Goal: Find specific page/section: Find specific page/section

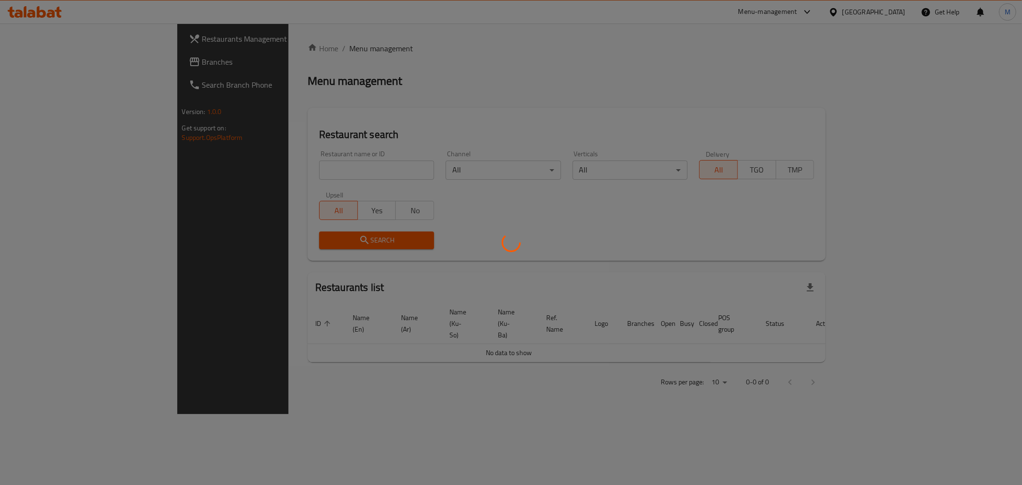
click at [264, 166] on div at bounding box center [511, 242] width 1022 height 485
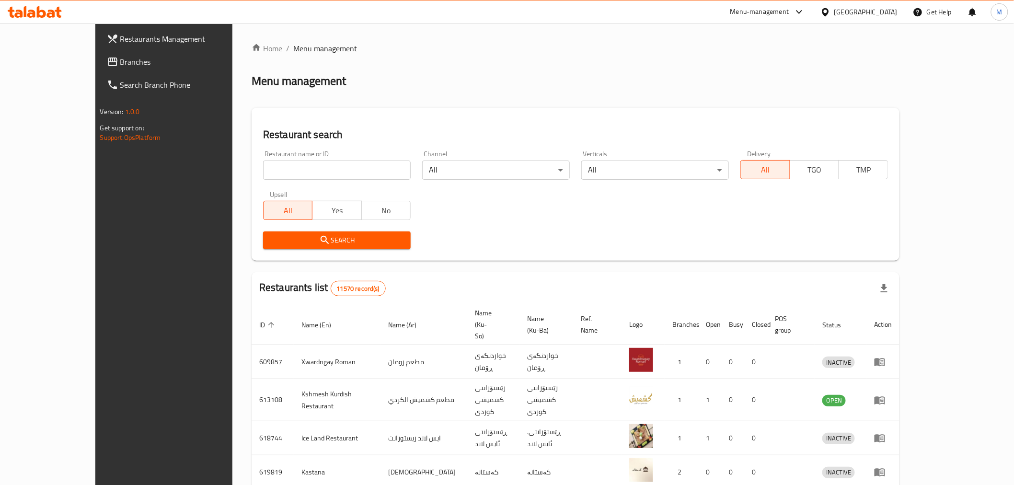
click at [264, 166] on input "search" at bounding box center [337, 169] width 148 height 19
click button "Search" at bounding box center [337, 240] width 148 height 18
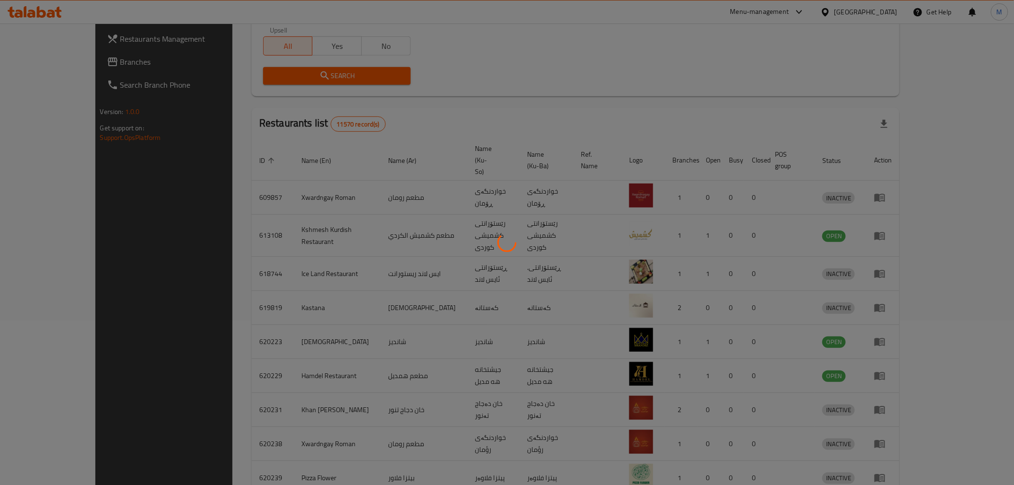
scroll to position [231, 0]
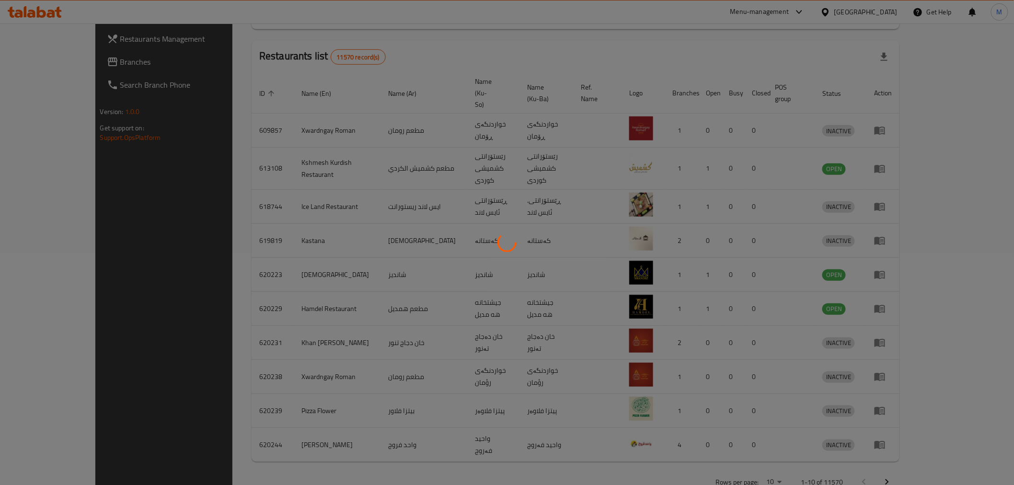
click at [320, 99] on div at bounding box center [507, 242] width 1014 height 485
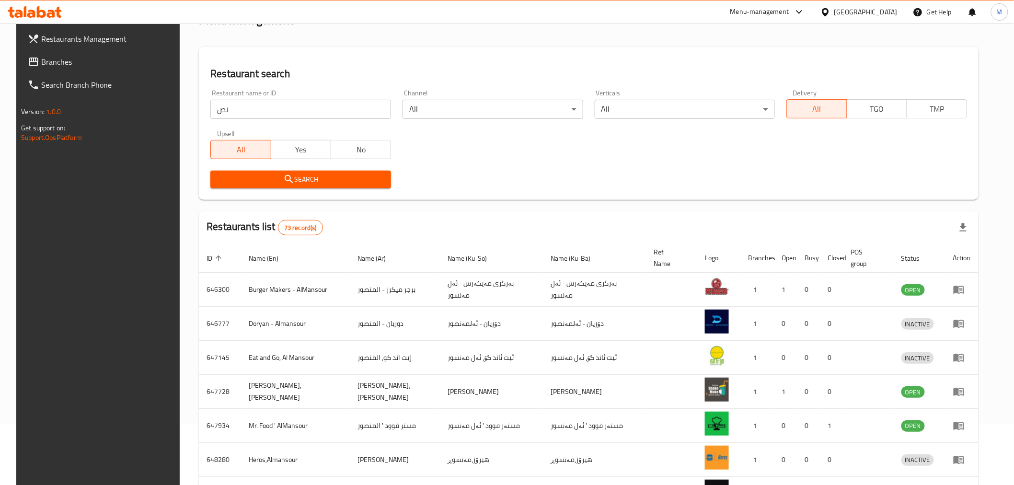
scroll to position [0, 0]
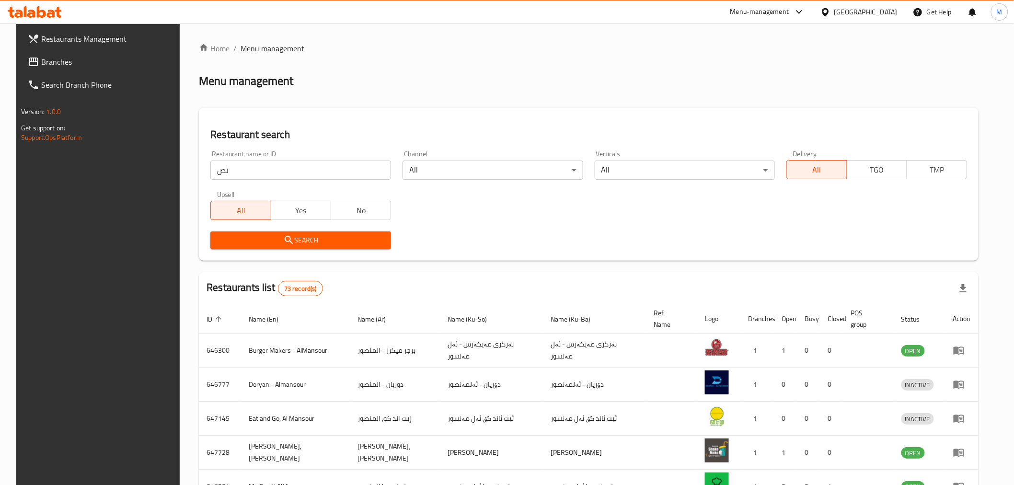
click at [225, 173] on input "نص" at bounding box center [300, 169] width 181 height 19
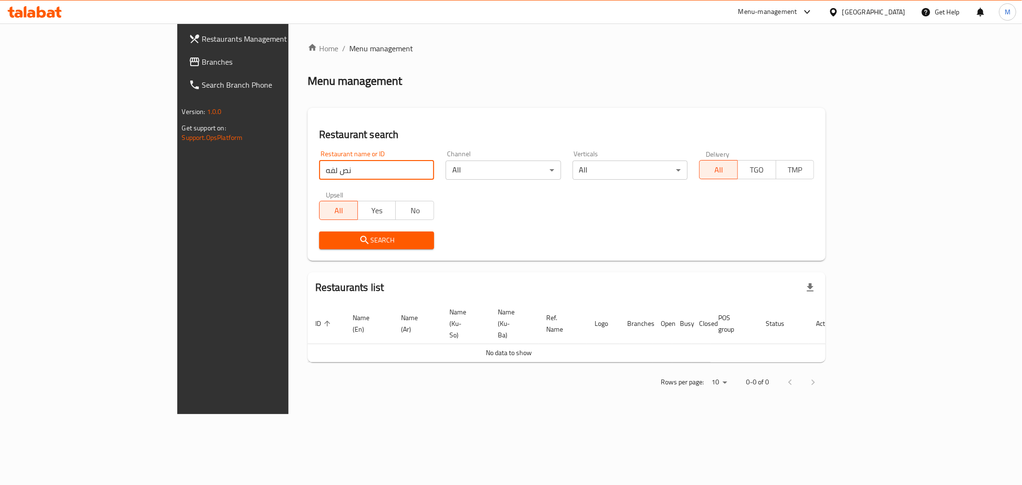
click button "Search" at bounding box center [376, 240] width 115 height 18
type input "ن"
type input "لفة"
click button "Search" at bounding box center [376, 240] width 115 height 18
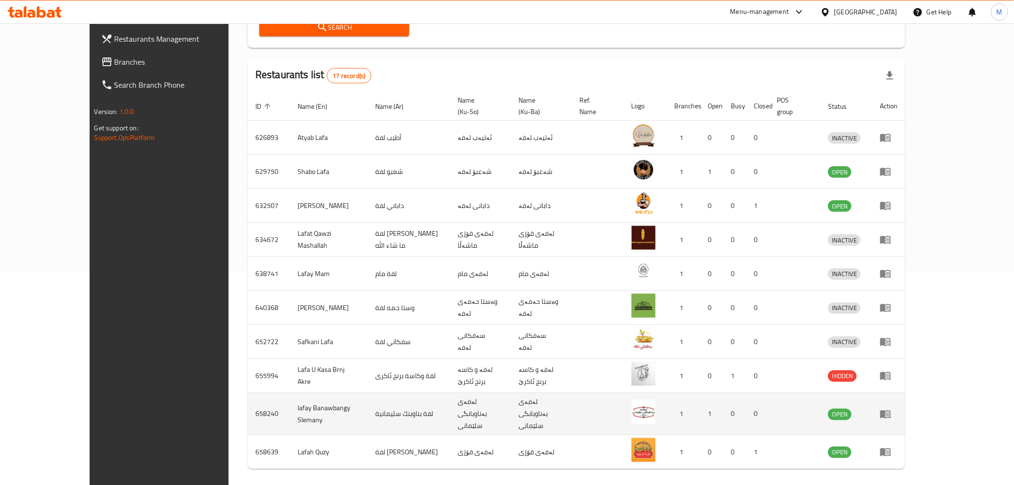
scroll to position [231, 0]
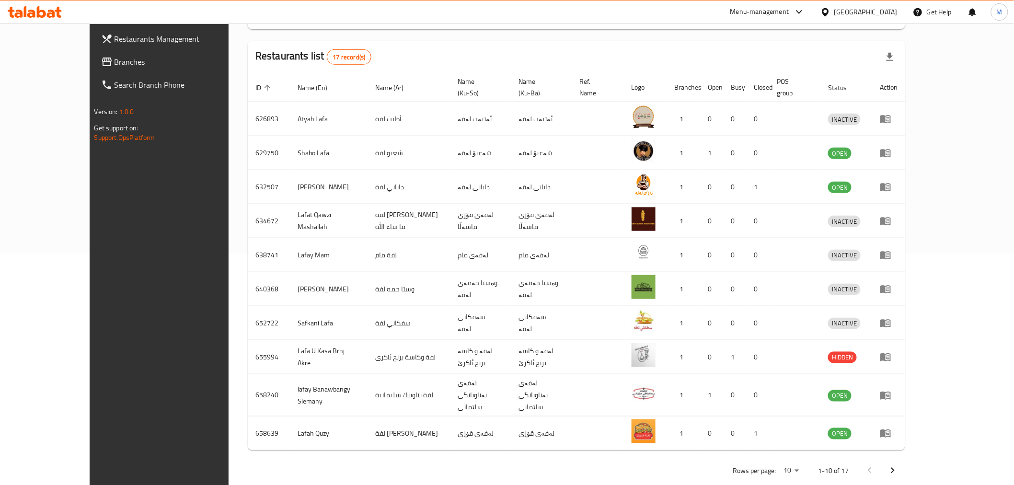
click at [898, 465] on icon "Next page" at bounding box center [892, 470] width 11 height 11
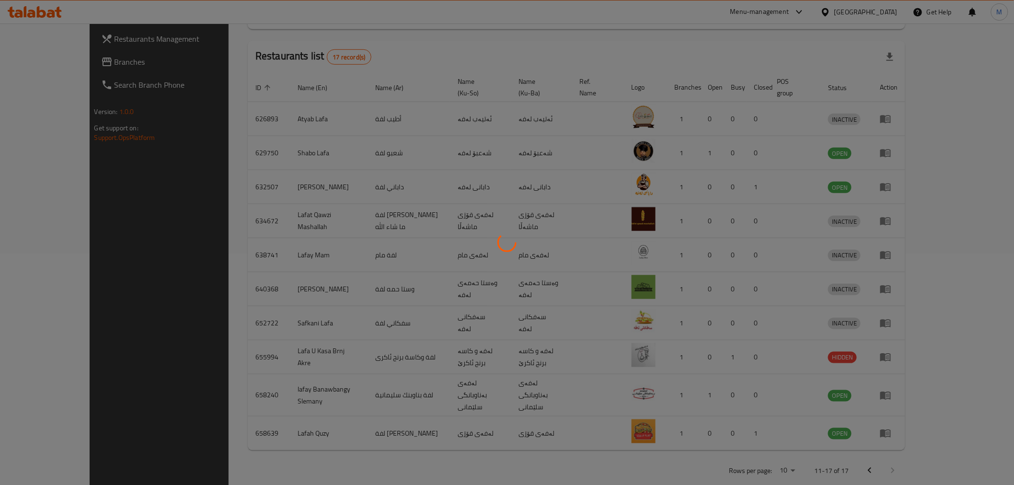
scroll to position [128, 0]
